Goal: Obtain resource: Download file/media

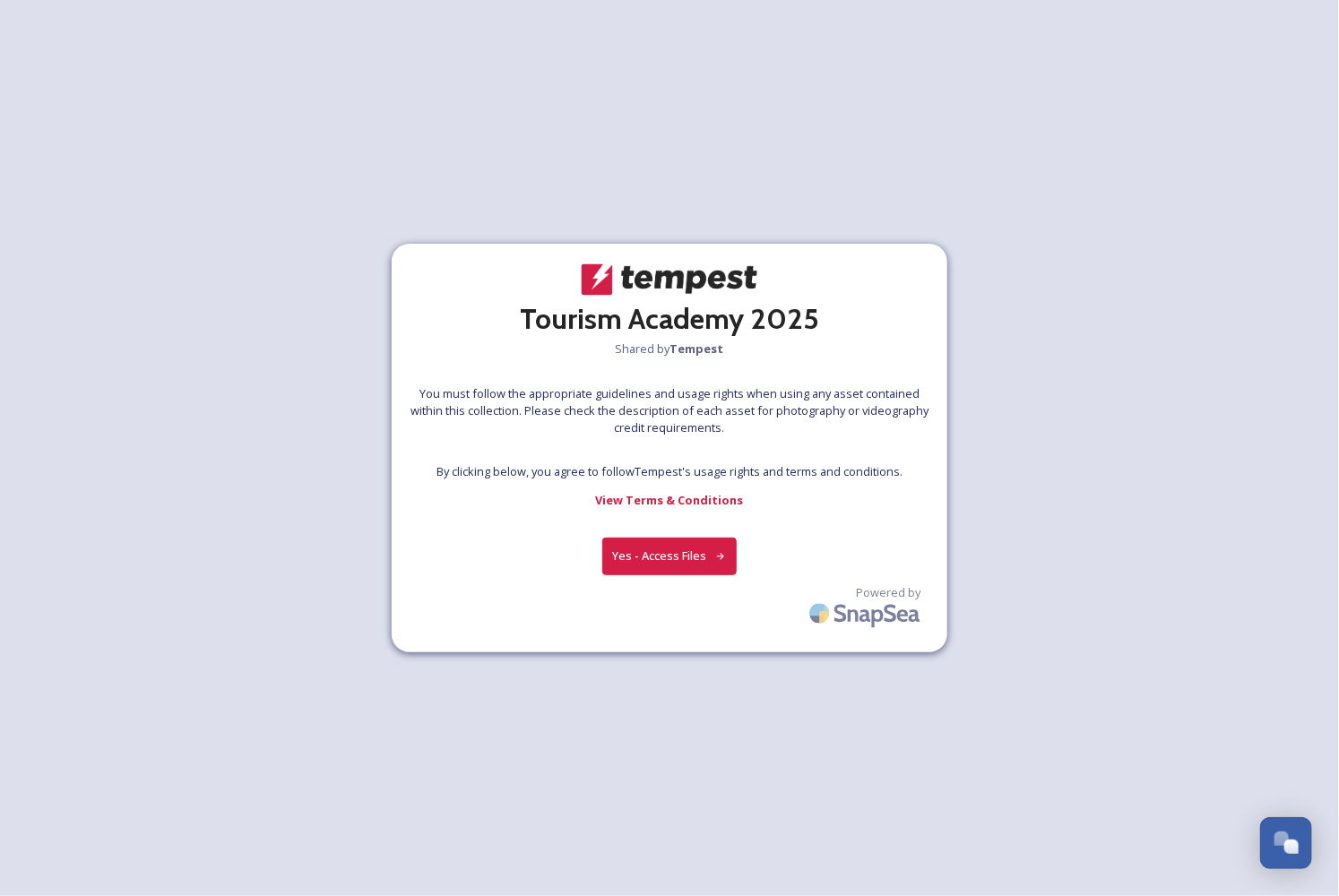
click at [672, 550] on button "Yes - Access Files" at bounding box center [670, 556] width 135 height 37
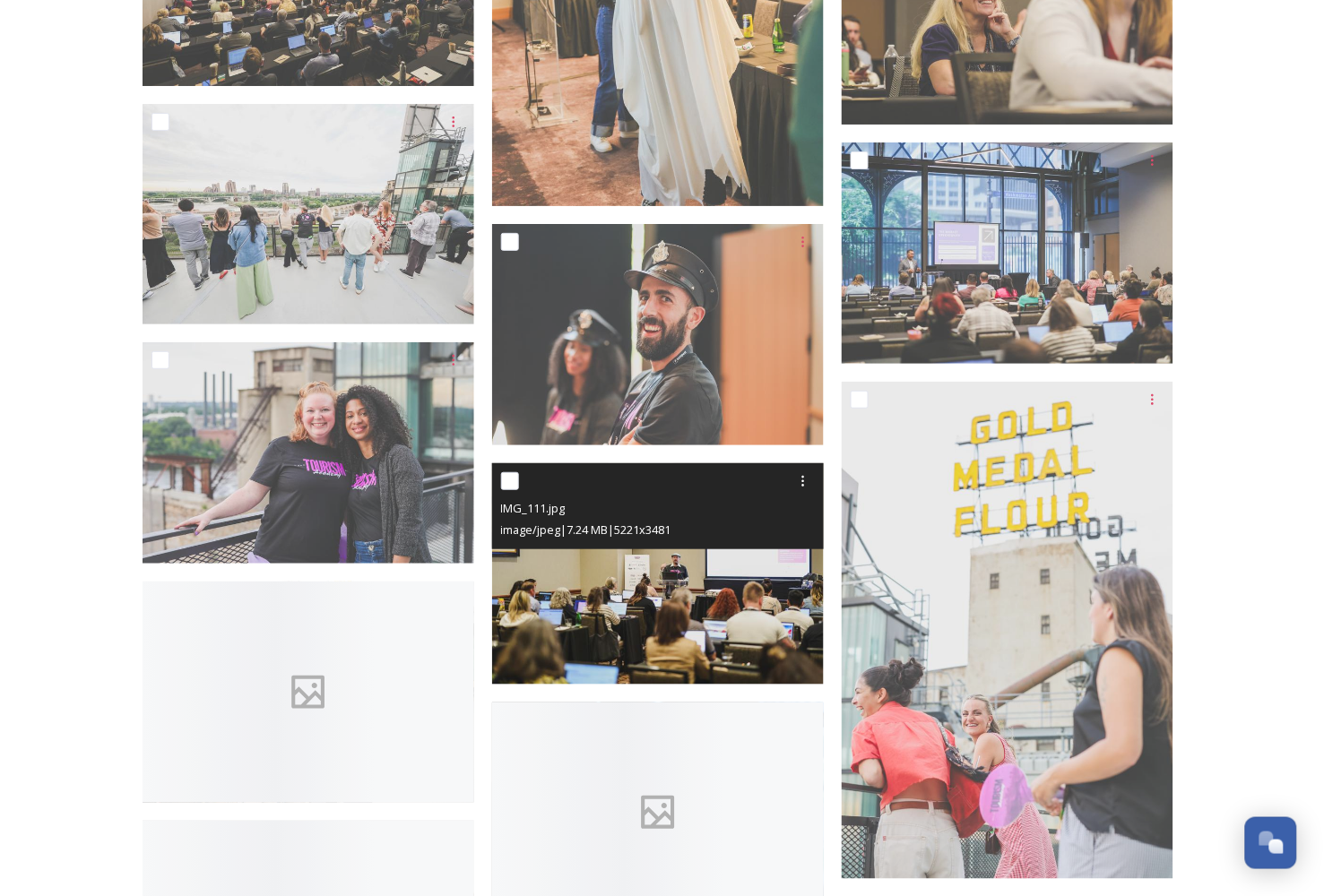
scroll to position [5077, 0]
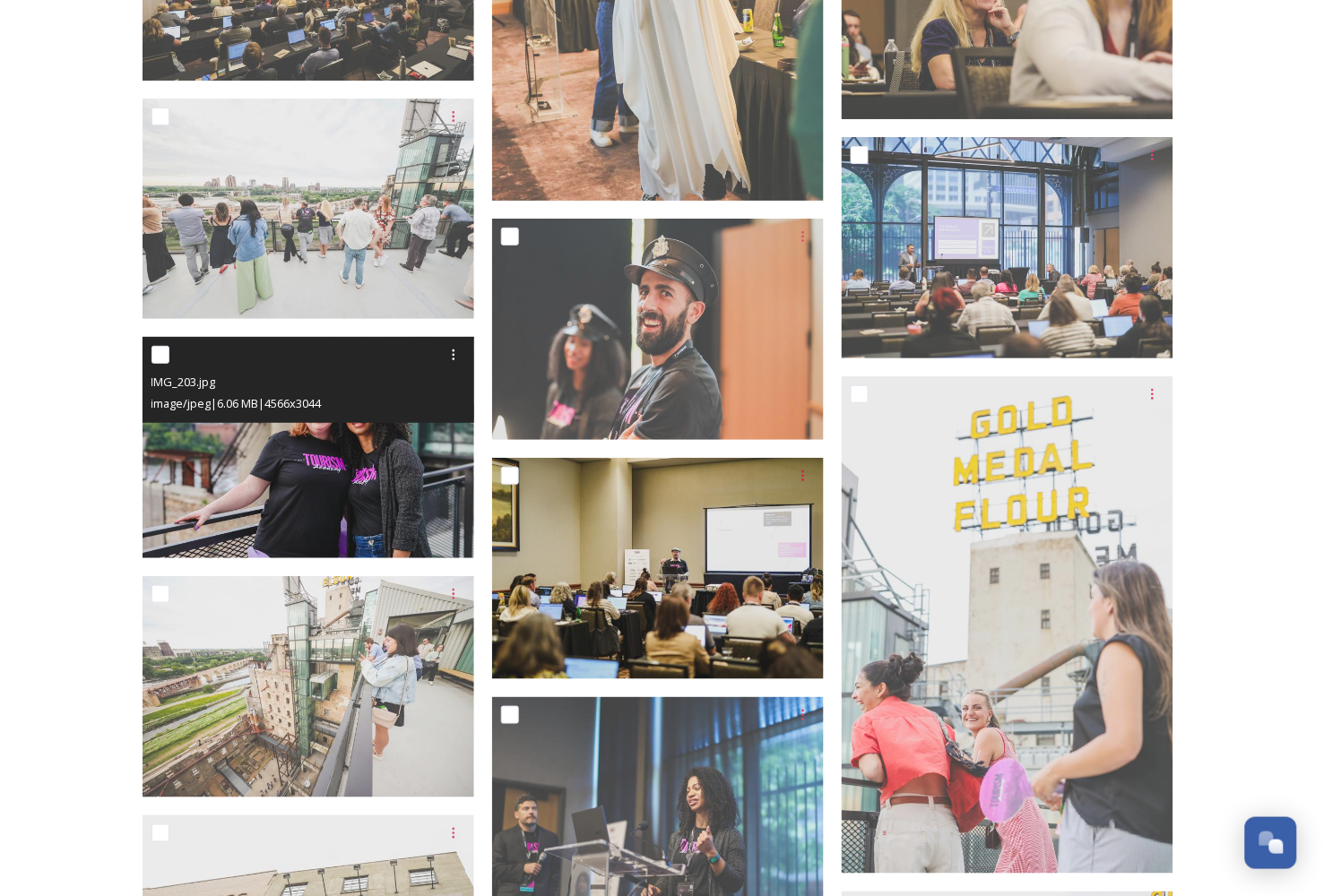
click at [308, 485] on img at bounding box center [309, 447] width 332 height 222
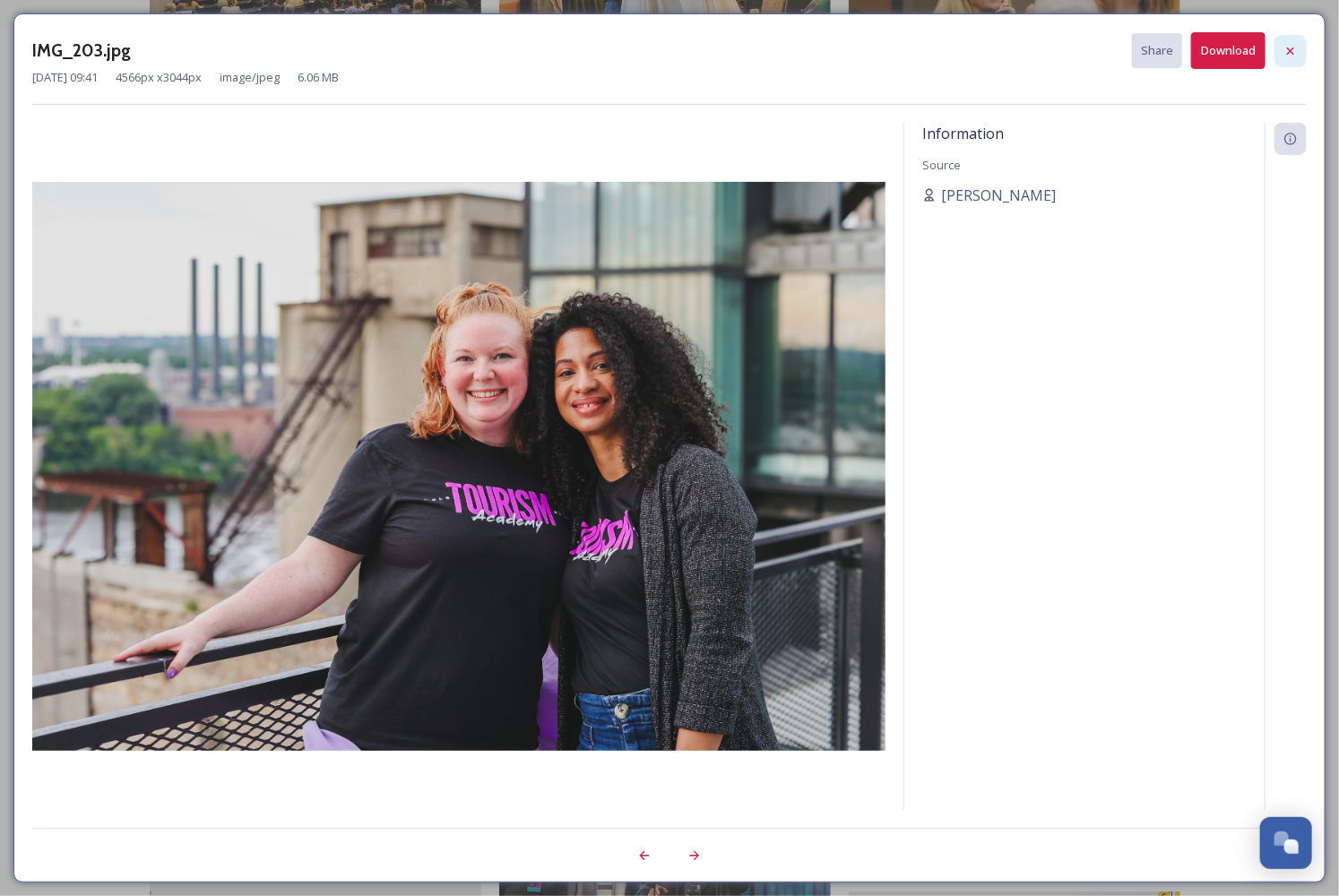
click at [1286, 49] on icon at bounding box center [1290, 51] width 15 height 15
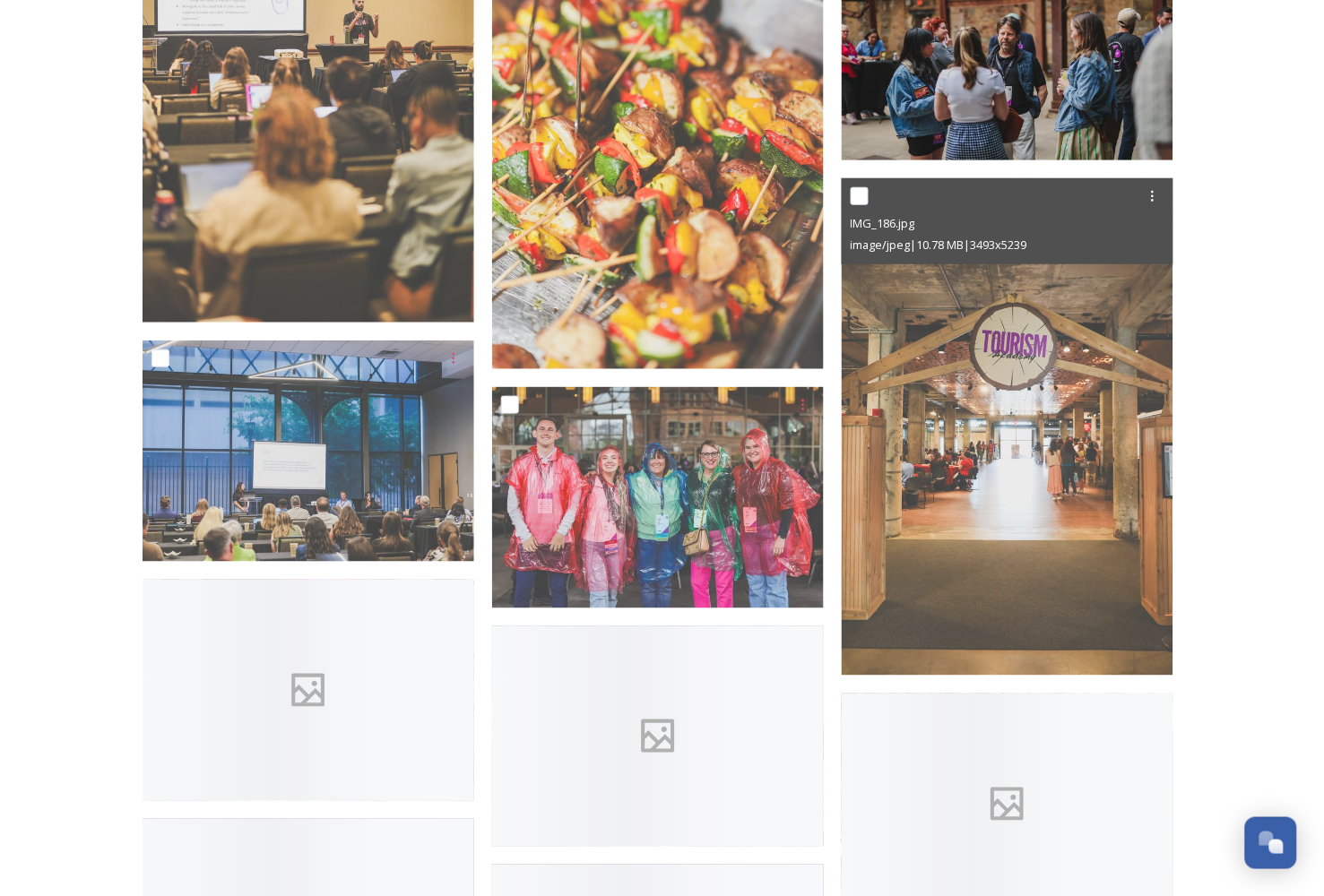
scroll to position [10553, 0]
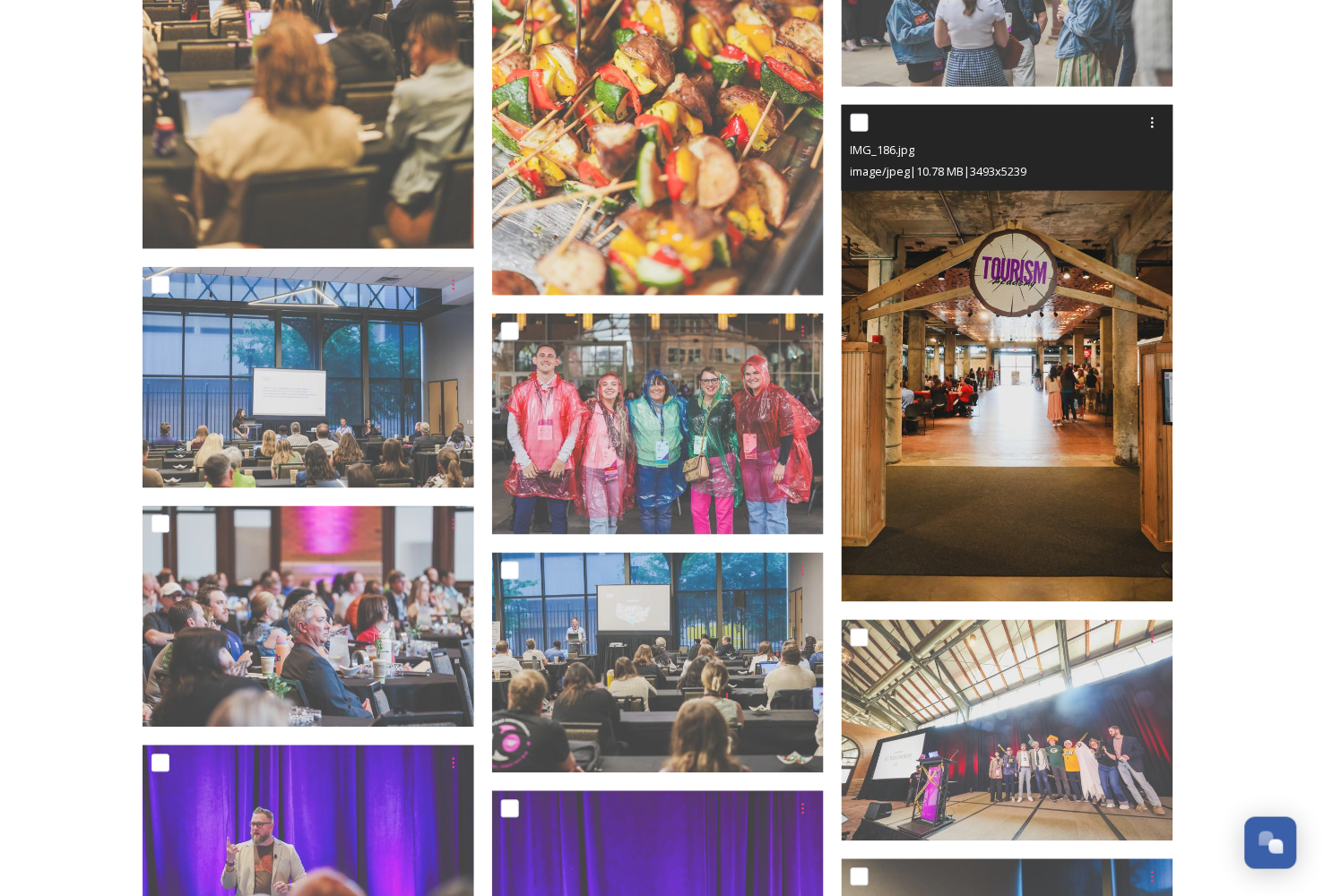
click at [1029, 308] on img at bounding box center [1008, 353] width 332 height 498
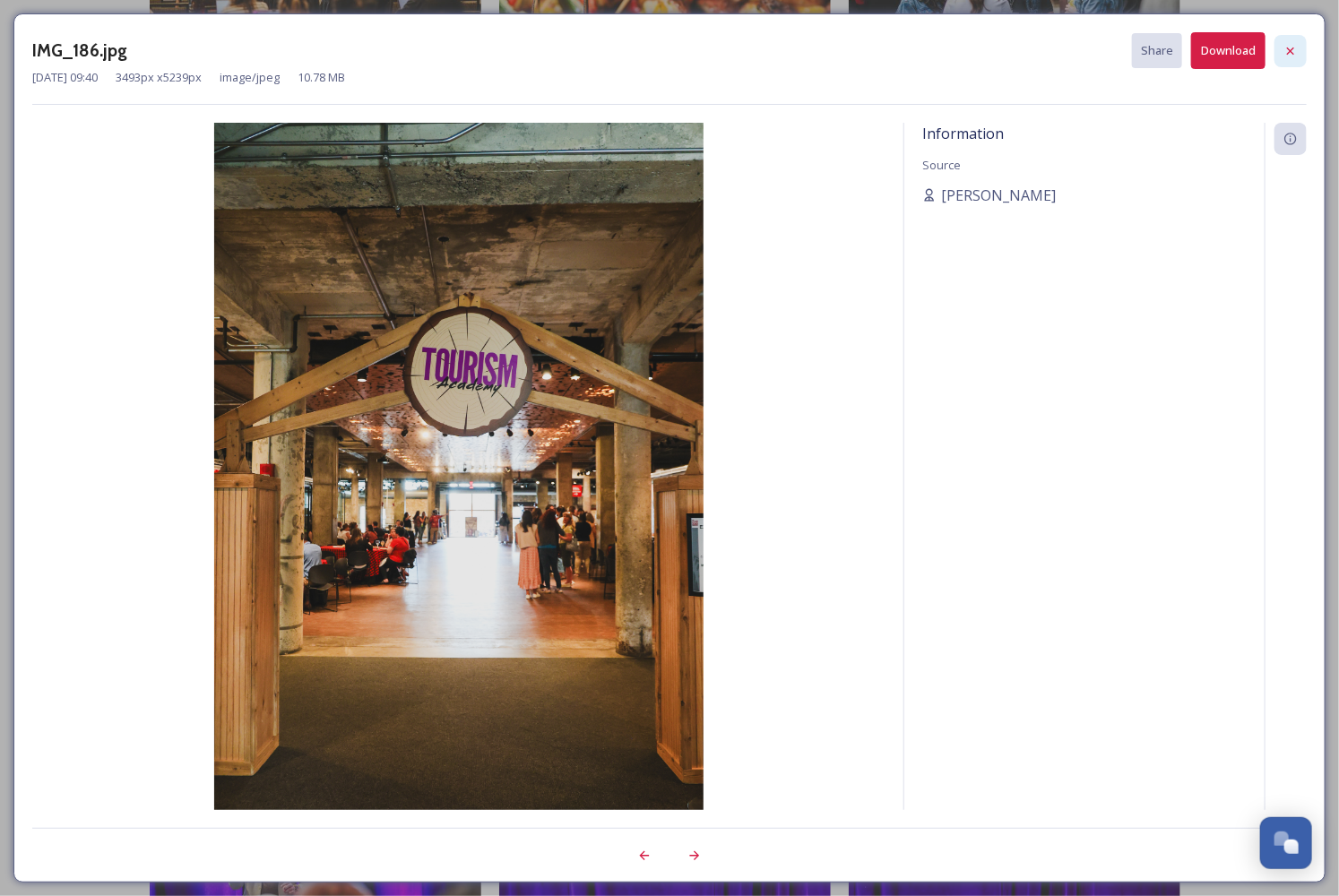
click at [1293, 49] on icon at bounding box center [1289, 50] width 7 height 7
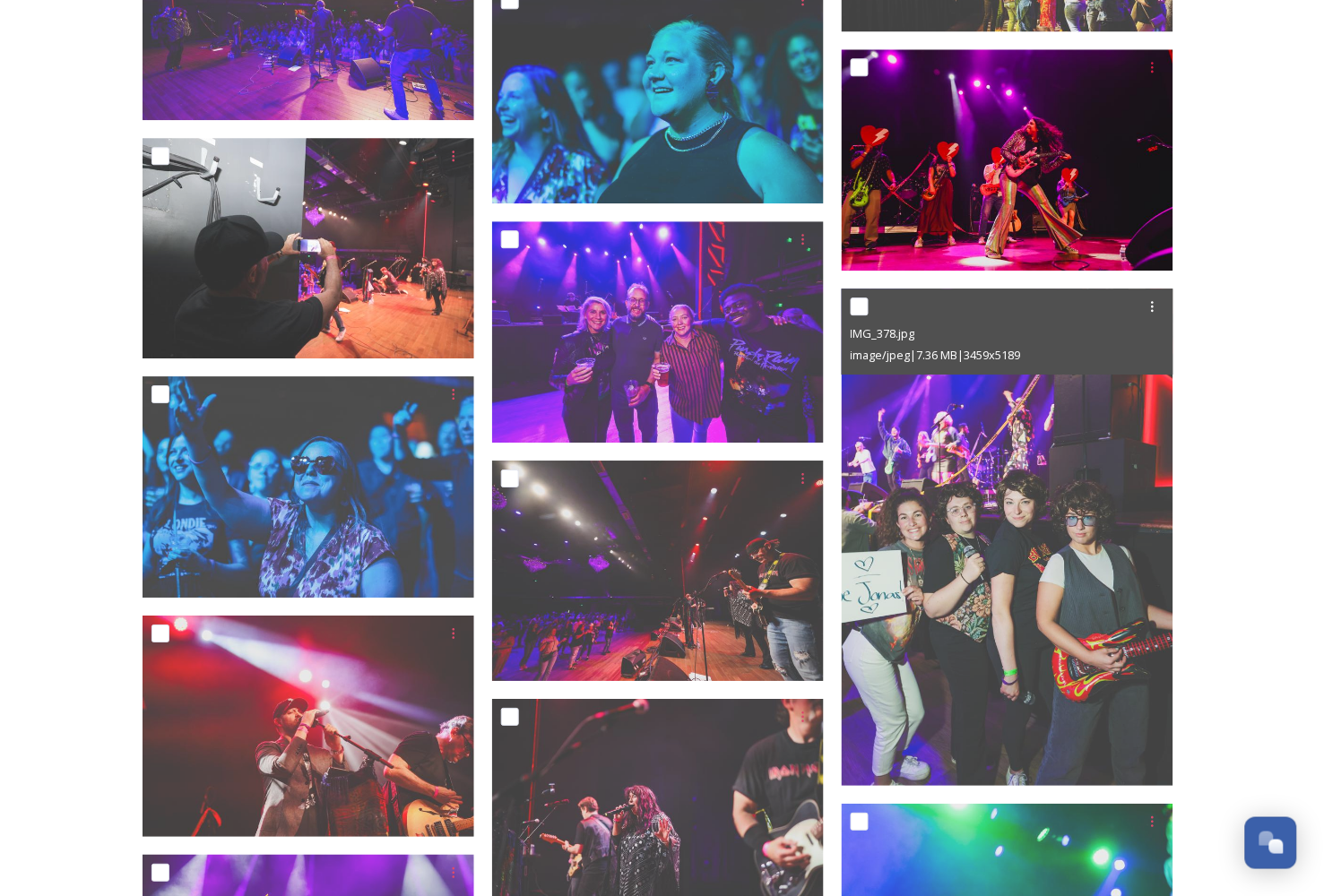
scroll to position [16527, 0]
